Goal: Check status: Check status

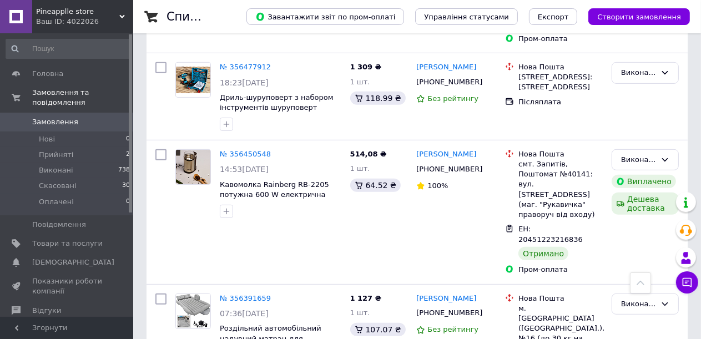
scroll to position [444, 0]
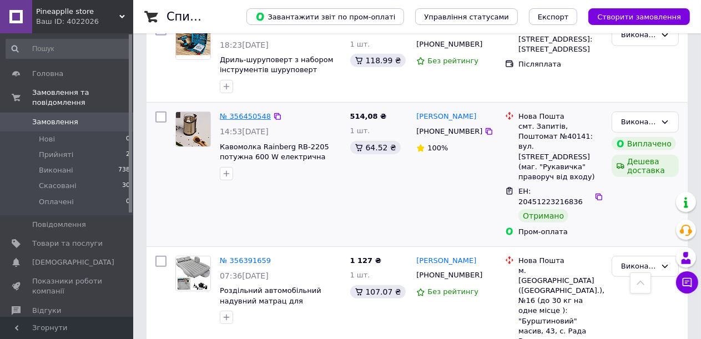
click at [244, 112] on link "№ 356450548" at bounding box center [245, 116] width 51 height 8
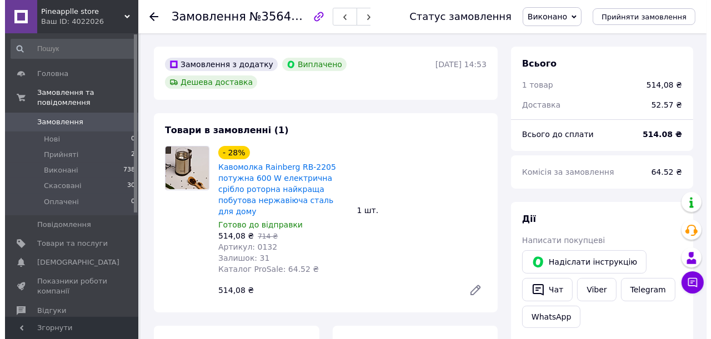
scroll to position [62, 0]
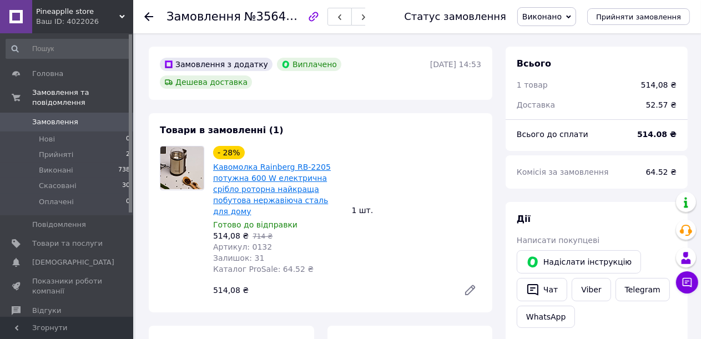
click at [286, 169] on link "Кавомолка Rainberg RB-2205 потужна 600 W електрична срібло роторна найкраща поб…" at bounding box center [272, 189] width 118 height 53
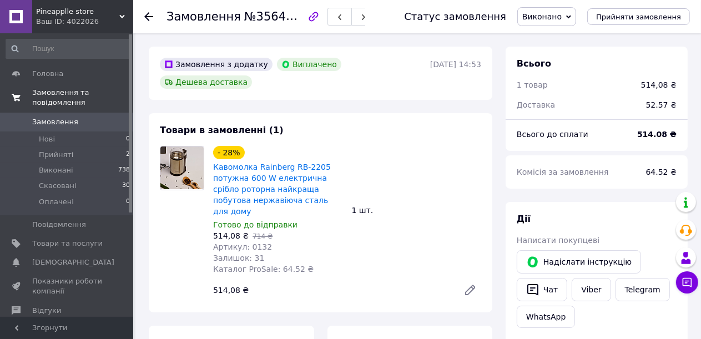
click at [71, 101] on link "Замовлення та повідомлення" at bounding box center [68, 97] width 137 height 29
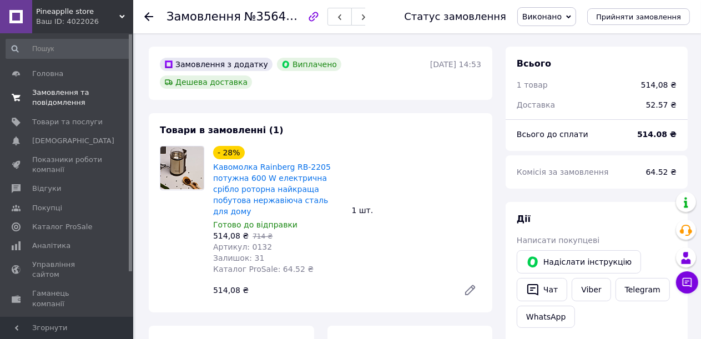
click at [73, 103] on span "Замовлення та повідомлення" at bounding box center [67, 98] width 71 height 20
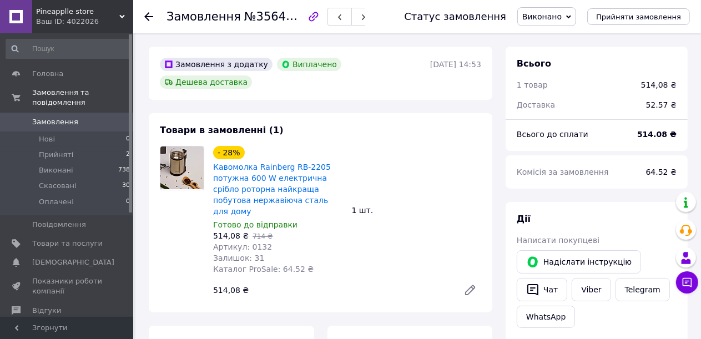
click at [73, 117] on span "Замовлення" at bounding box center [67, 122] width 71 height 10
